Goal: Task Accomplishment & Management: Use online tool/utility

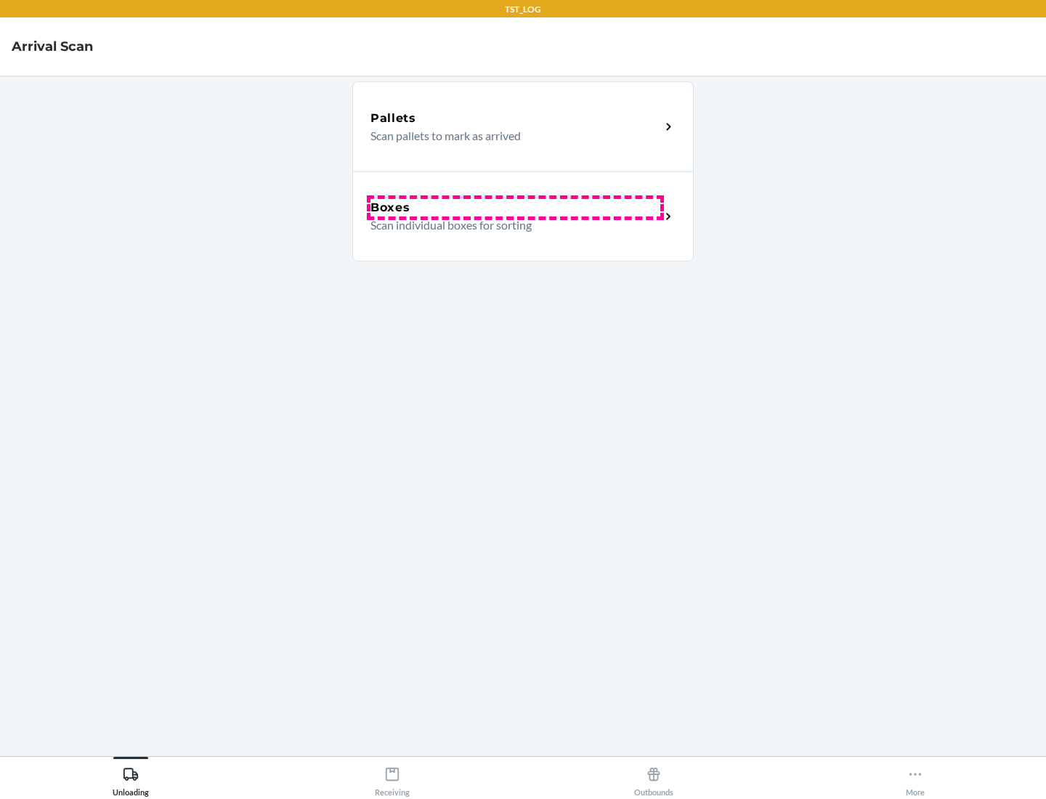
click at [515, 208] on div "Boxes" at bounding box center [515, 207] width 290 height 17
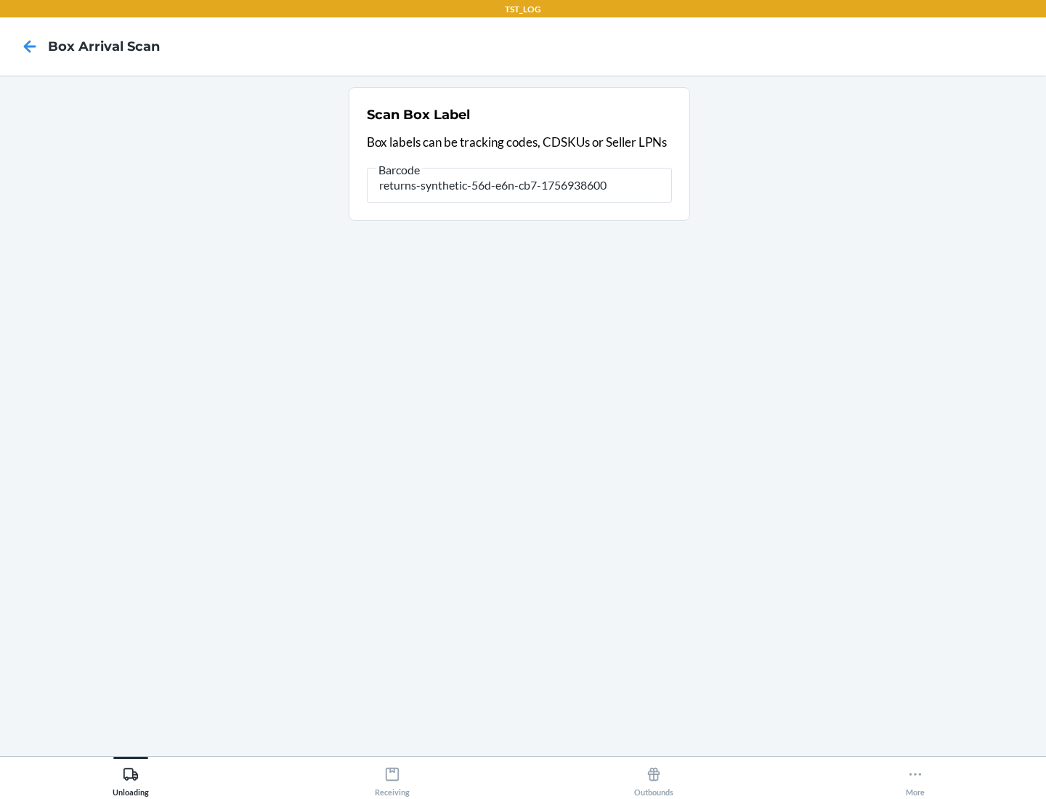
type input "returns-synthetic-56d-e6n-cb7-1756938600"
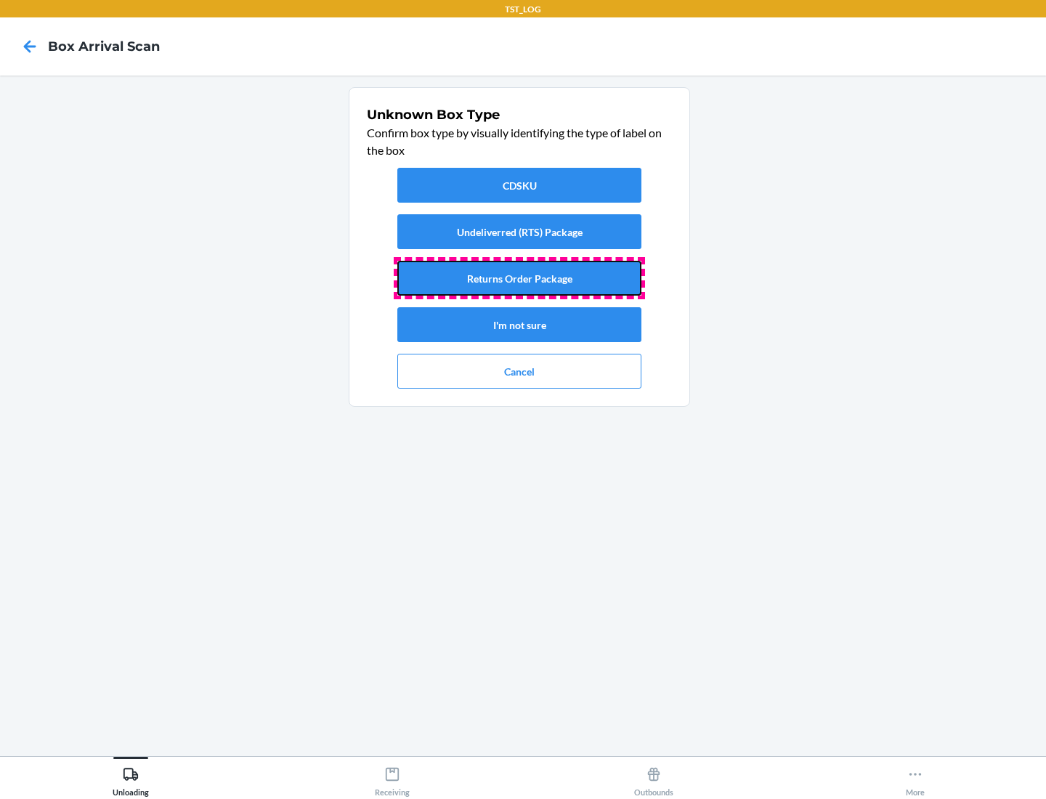
click at [519, 278] on button "Returns Order Package" at bounding box center [519, 278] width 244 height 35
